Goal: Browse casually: Explore the website without a specific task or goal

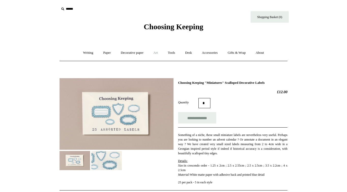
click at [158, 52] on link "Art +" at bounding box center [155, 52] width 13 height 13
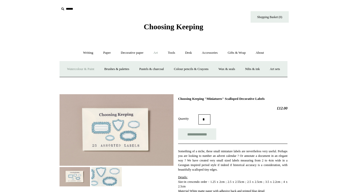
click at [91, 67] on link "Watercolour & Paint" at bounding box center [80, 68] width 36 height 13
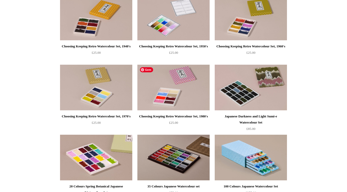
scroll to position [285, 0]
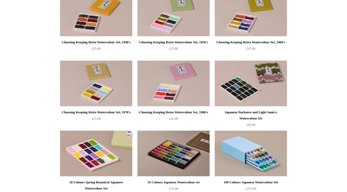
click at [174, 113] on div "Choosing Keeping Retro Watercolour Set, 1980's" at bounding box center [174, 112] width 70 height 6
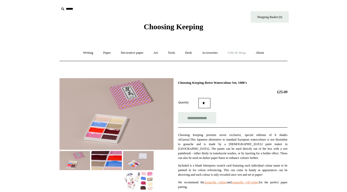
click at [241, 52] on link "Gifts & Wrap +" at bounding box center [236, 52] width 27 height 13
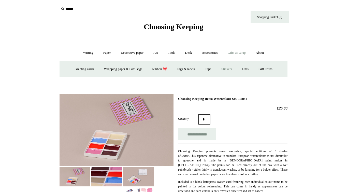
click at [232, 67] on link "Stickers" at bounding box center [227, 68] width 20 height 13
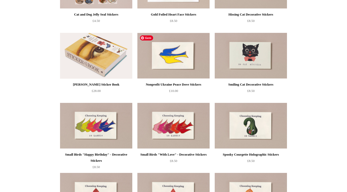
scroll to position [48, 0]
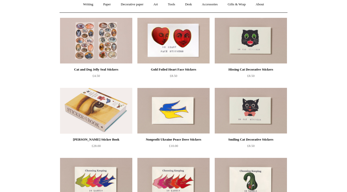
click at [166, 66] on div "Gold Foiled Heart Face Stickers" at bounding box center [174, 69] width 70 height 6
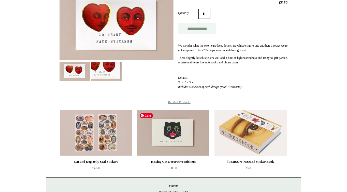
scroll to position [155, 0]
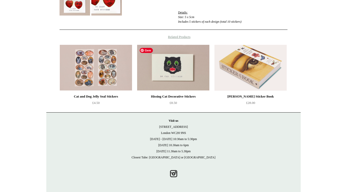
click at [171, 56] on img at bounding box center [173, 68] width 72 height 46
